Goal: Find contact information: Find contact information

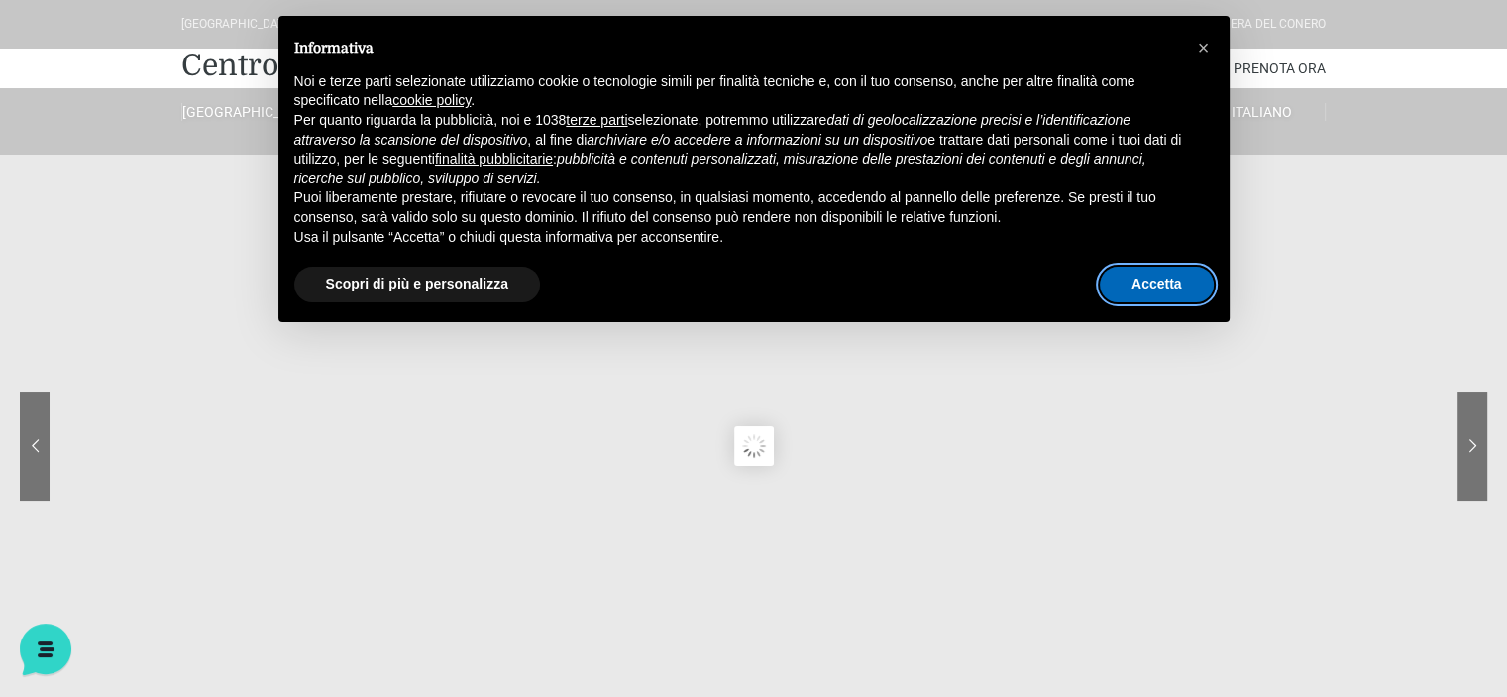
click at [1118, 278] on button "Accetta" at bounding box center [1157, 285] width 114 height 36
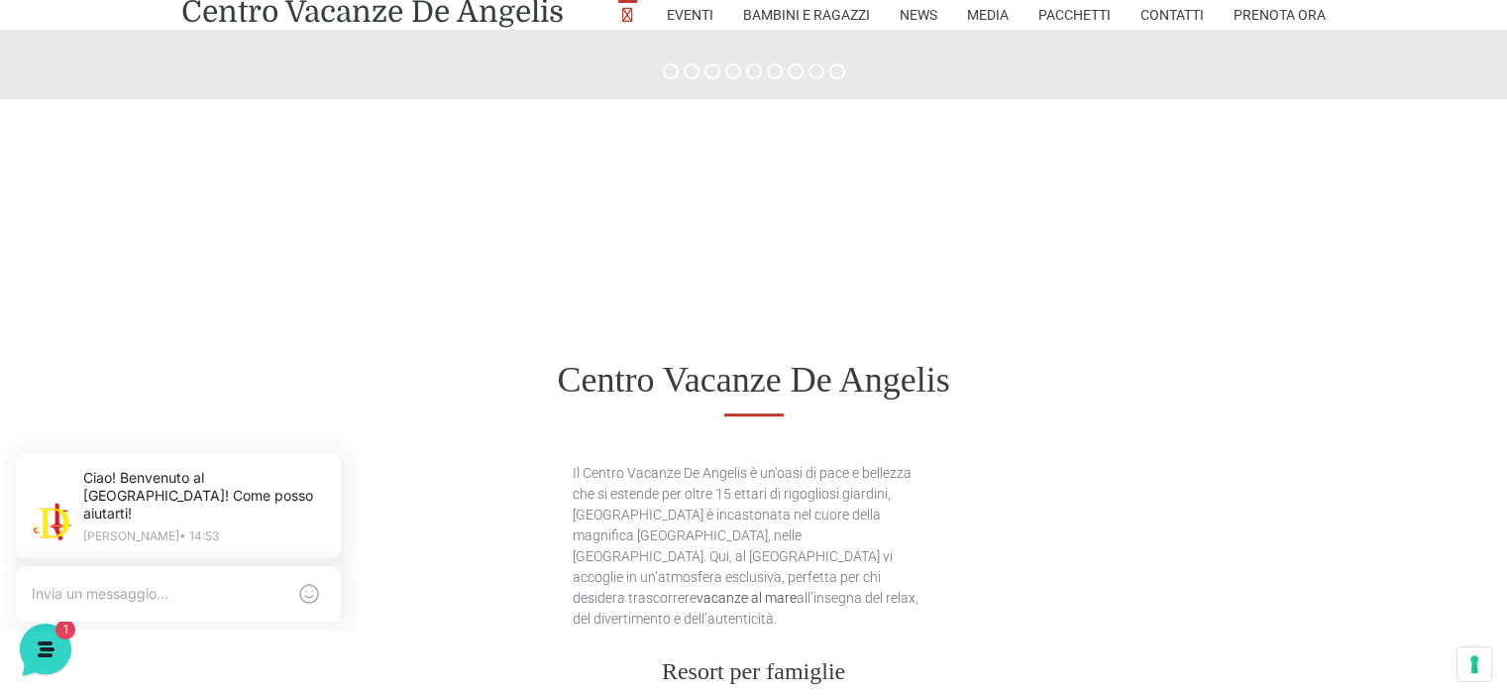
scroll to position [832, 0]
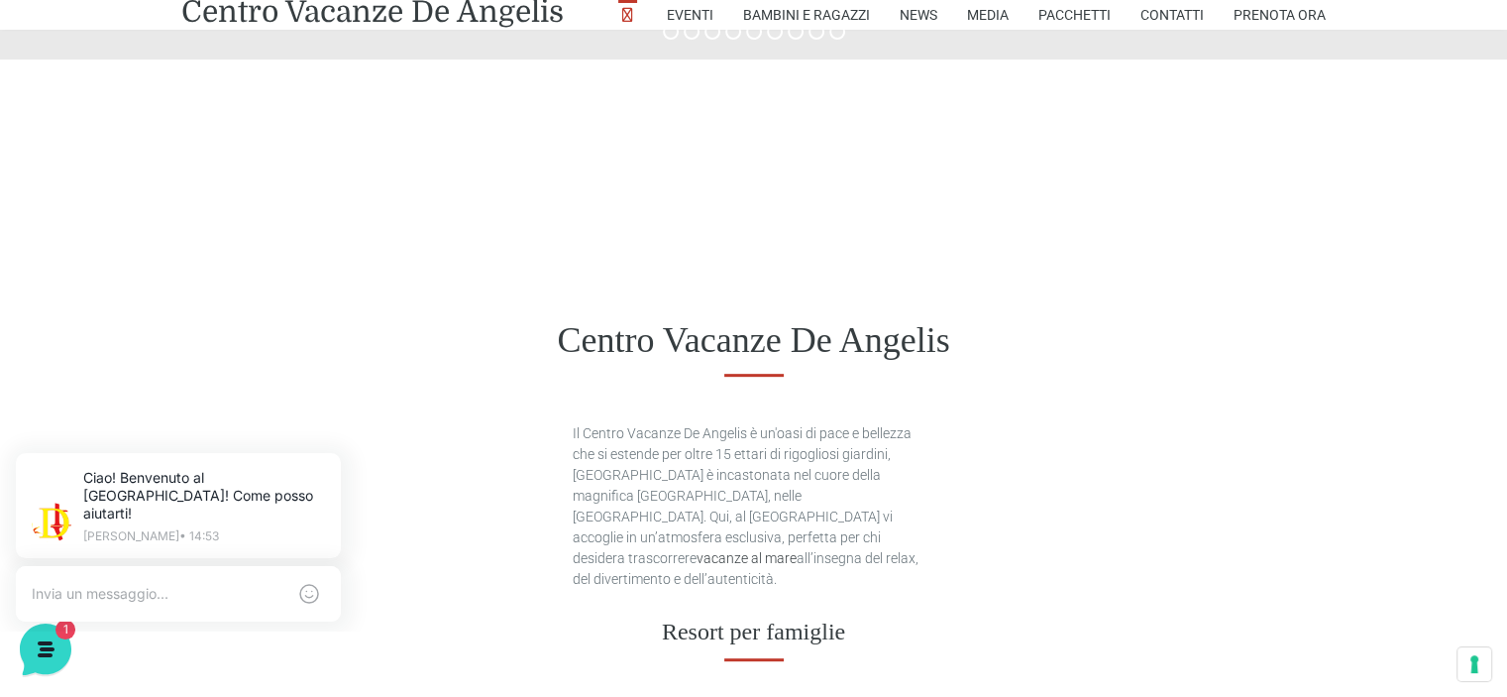
click at [741, 294] on div "Centro Vacanze De Angelis" at bounding box center [753, 341] width 1507 height 154
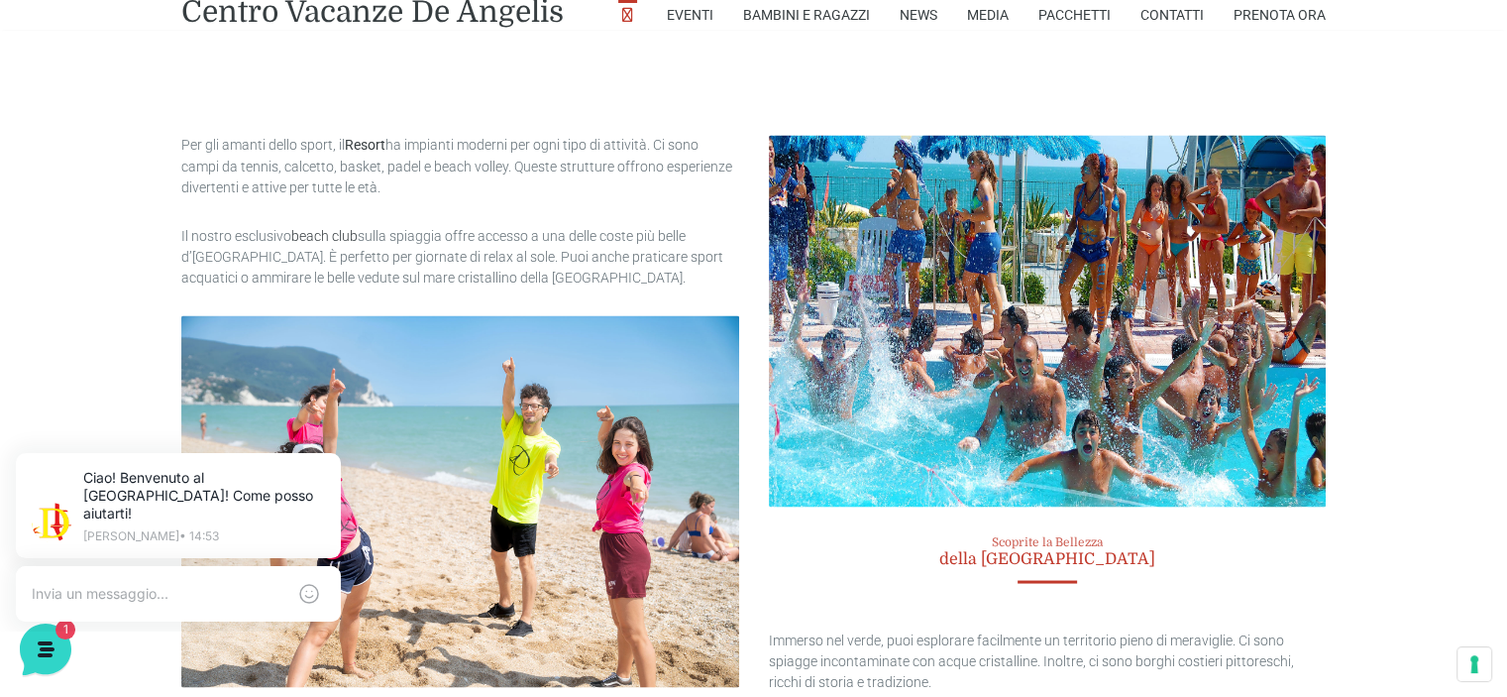
scroll to position [3646, 0]
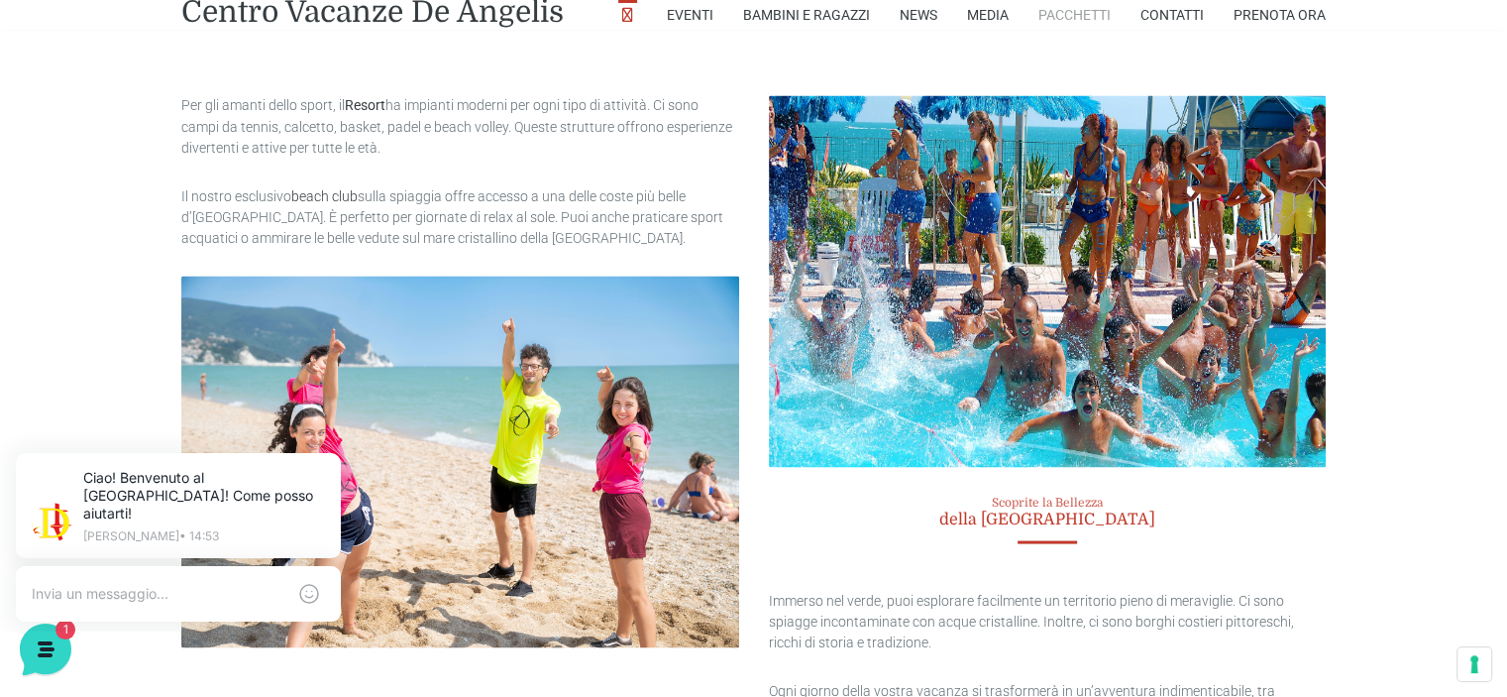
click at [1086, 16] on link "Pacchetti" at bounding box center [1074, 15] width 72 height 30
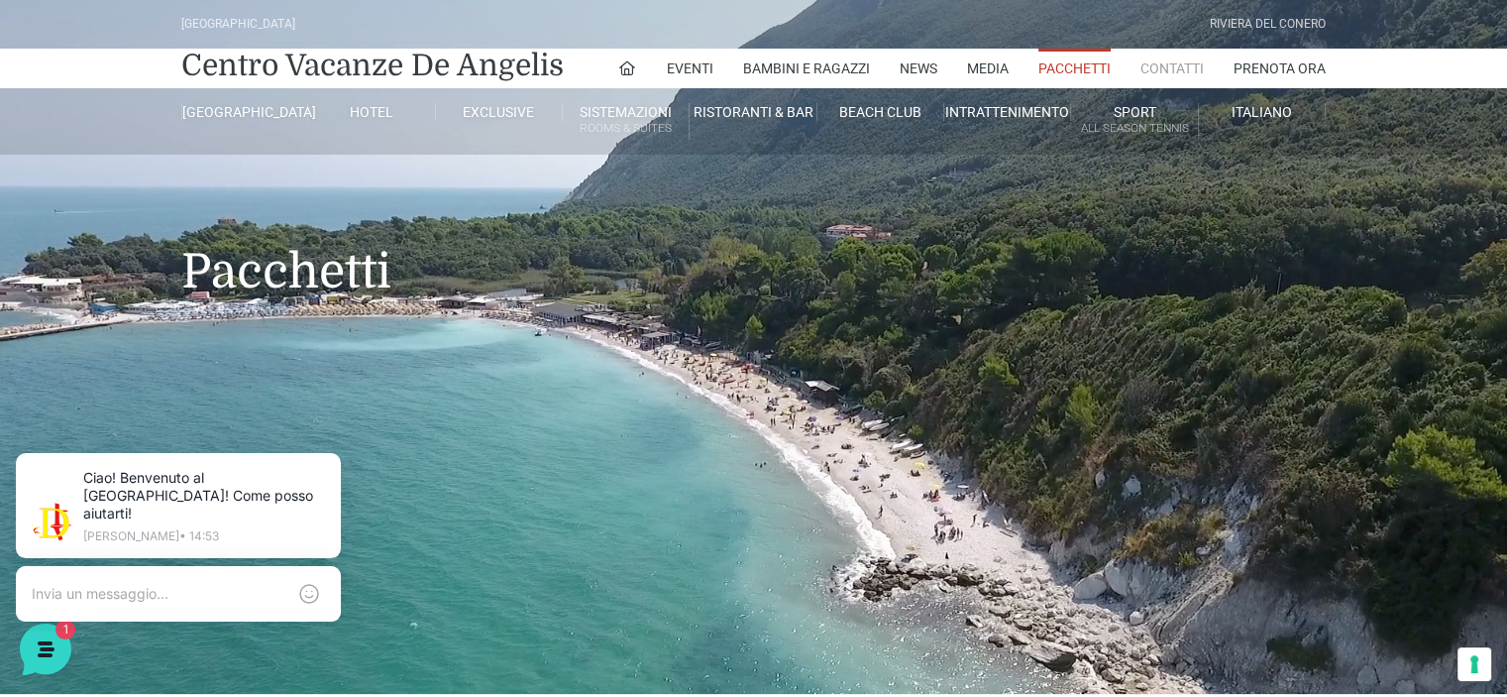
click at [1177, 74] on link "Contatti" at bounding box center [1171, 69] width 63 height 40
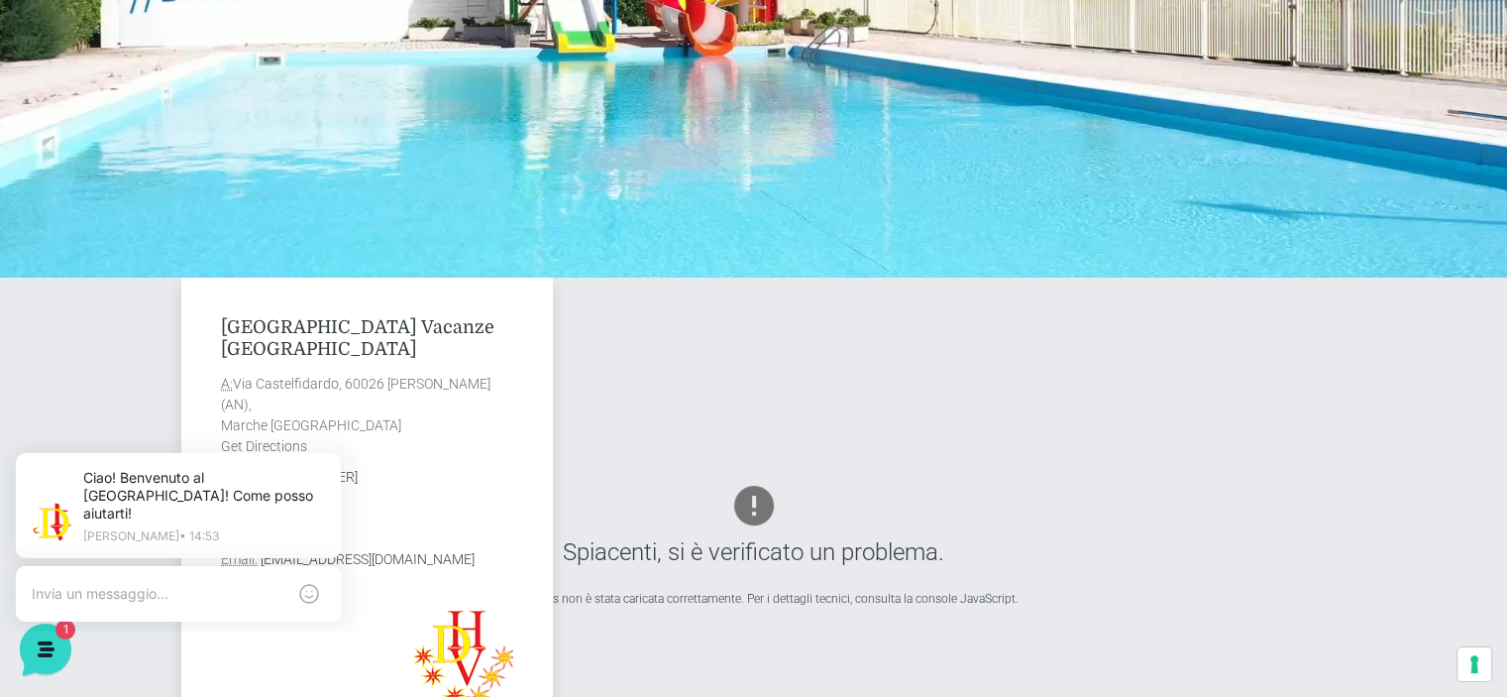
scroll to position [476, 0]
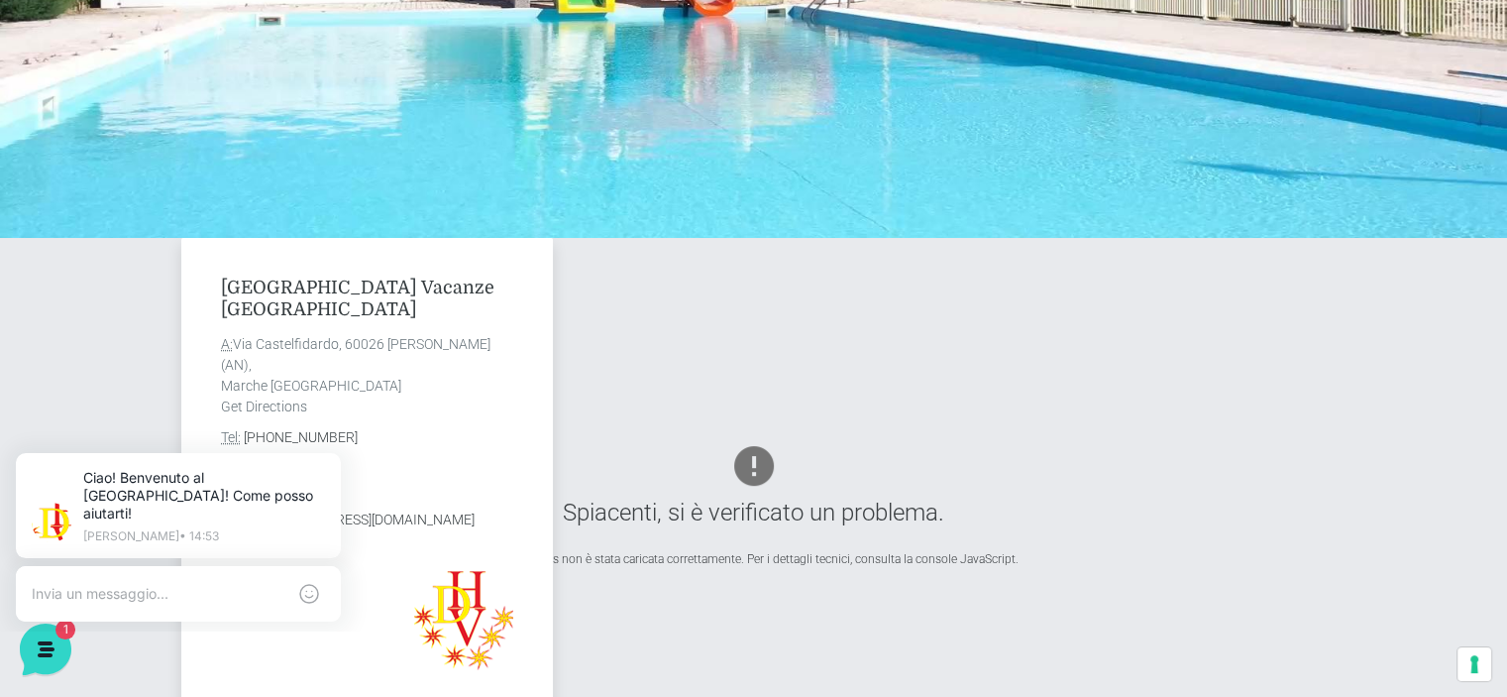
drag, startPoint x: 238, startPoint y: 347, endPoint x: 381, endPoint y: 359, distance: 144.2
click at [381, 359] on address "A: Via Castelfidardo, 60026 Marcelli di Numana (AN), Marche Italia Get Directio…" at bounding box center [367, 375] width 292 height 83
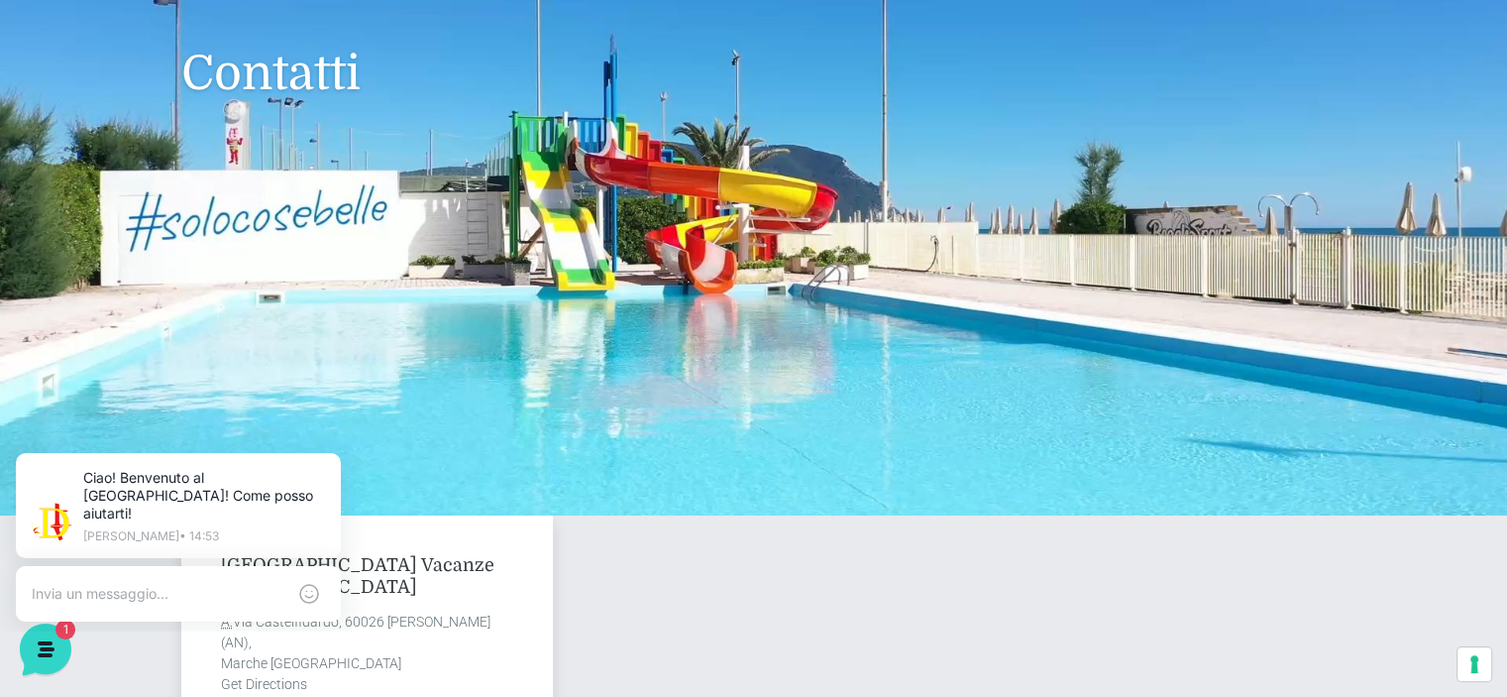
scroll to position [40, 0]
